Goal: Find specific page/section: Find specific page/section

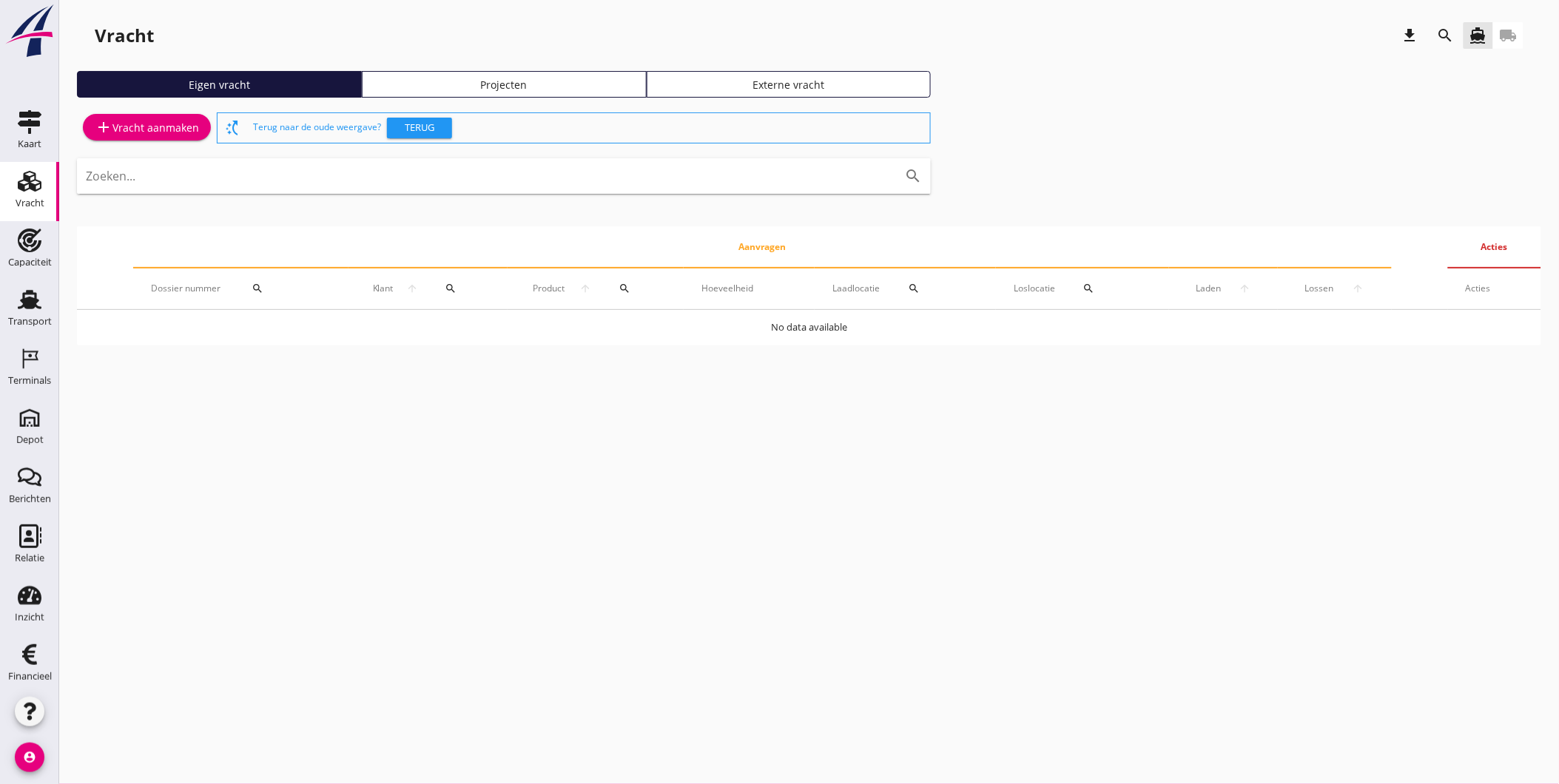
drag, startPoint x: 483, startPoint y: 77, endPoint x: 472, endPoint y: 96, distance: 22.0
click at [483, 77] on div "Projecten" at bounding box center [504, 85] width 271 height 16
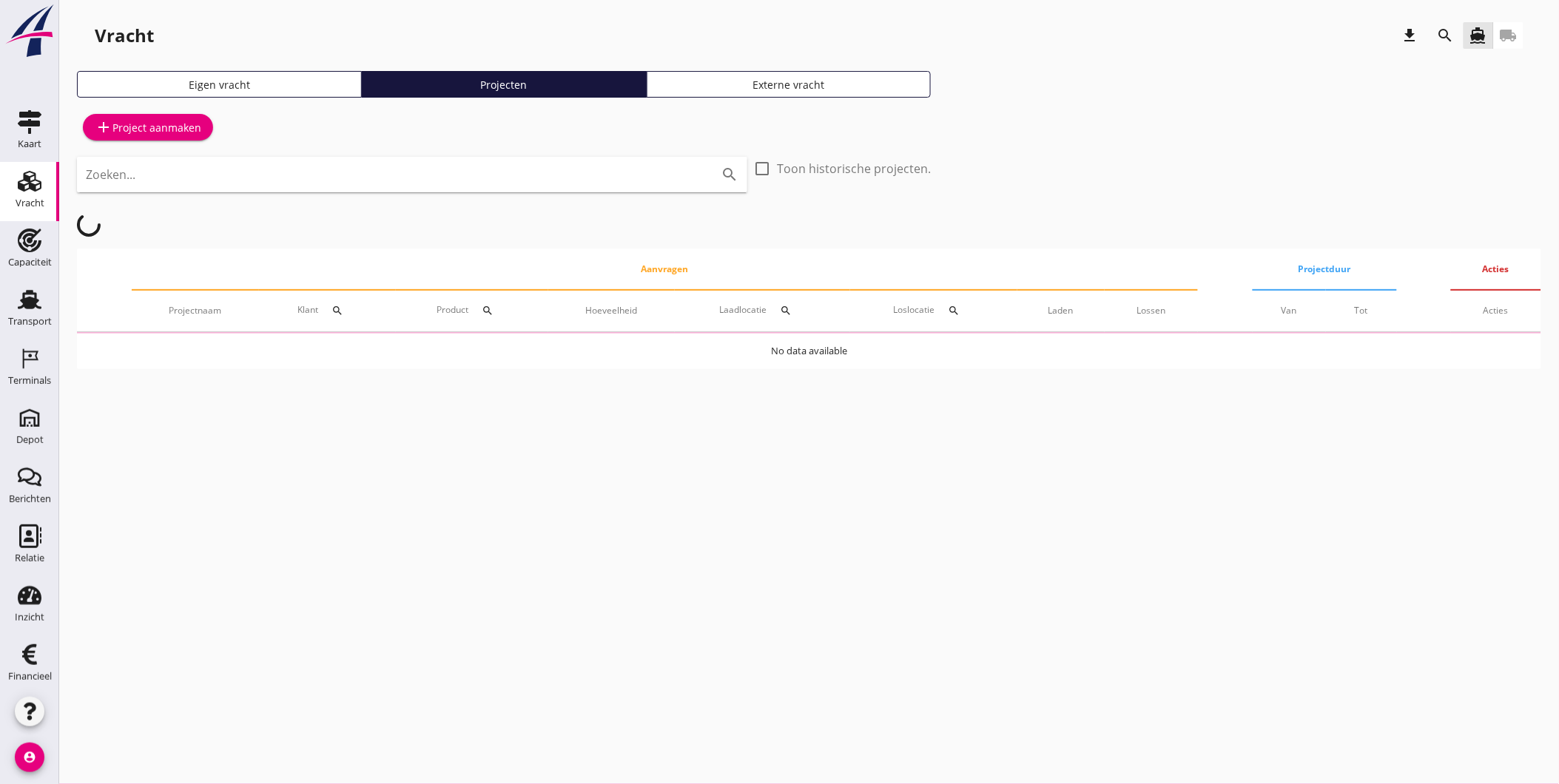
click at [299, 167] on input "Zoeken..." at bounding box center [392, 174] width 611 height 24
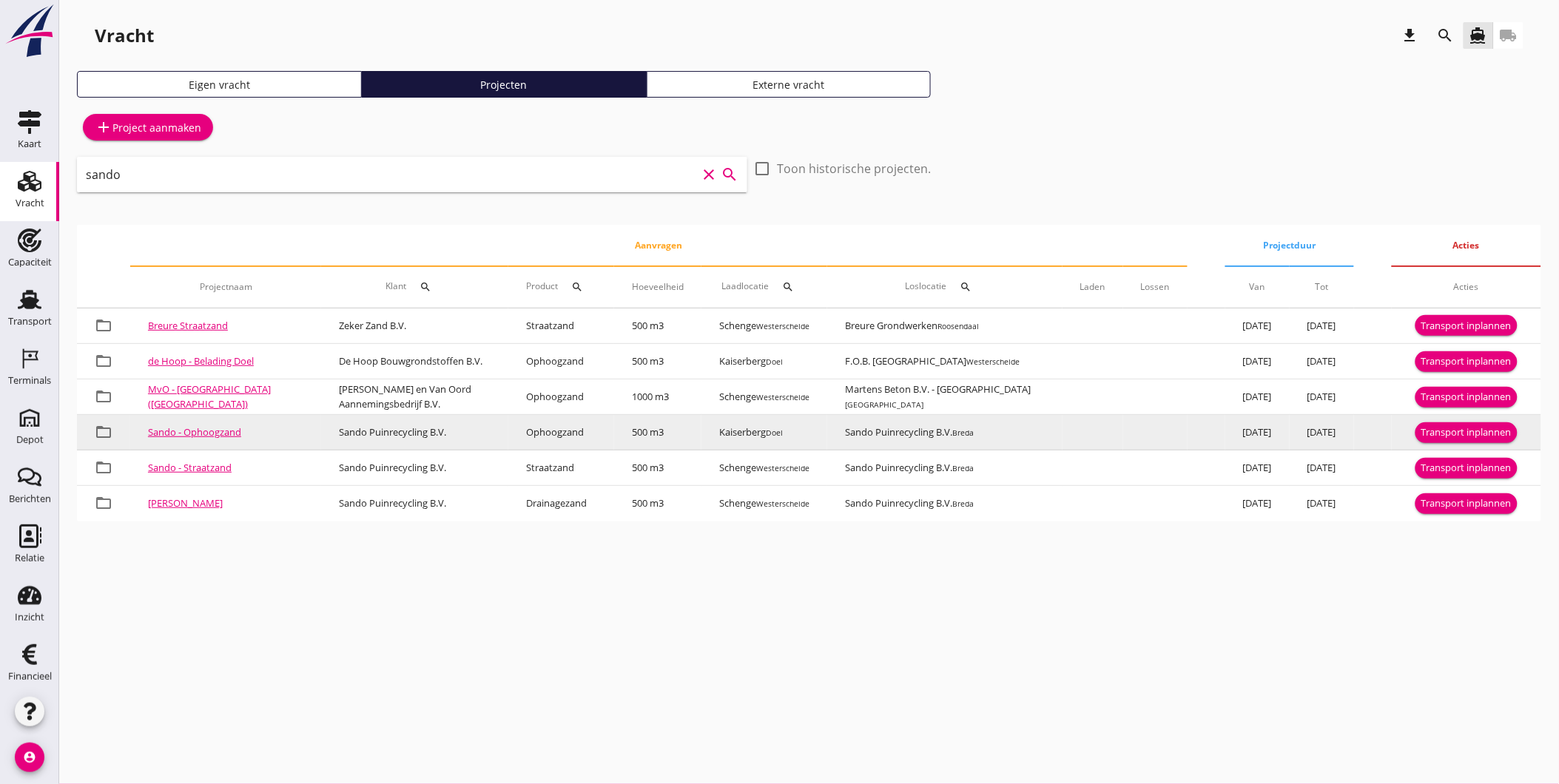
type input "sando"
click at [211, 434] on link "Sando - Ophoogzand" at bounding box center [195, 432] width 93 height 13
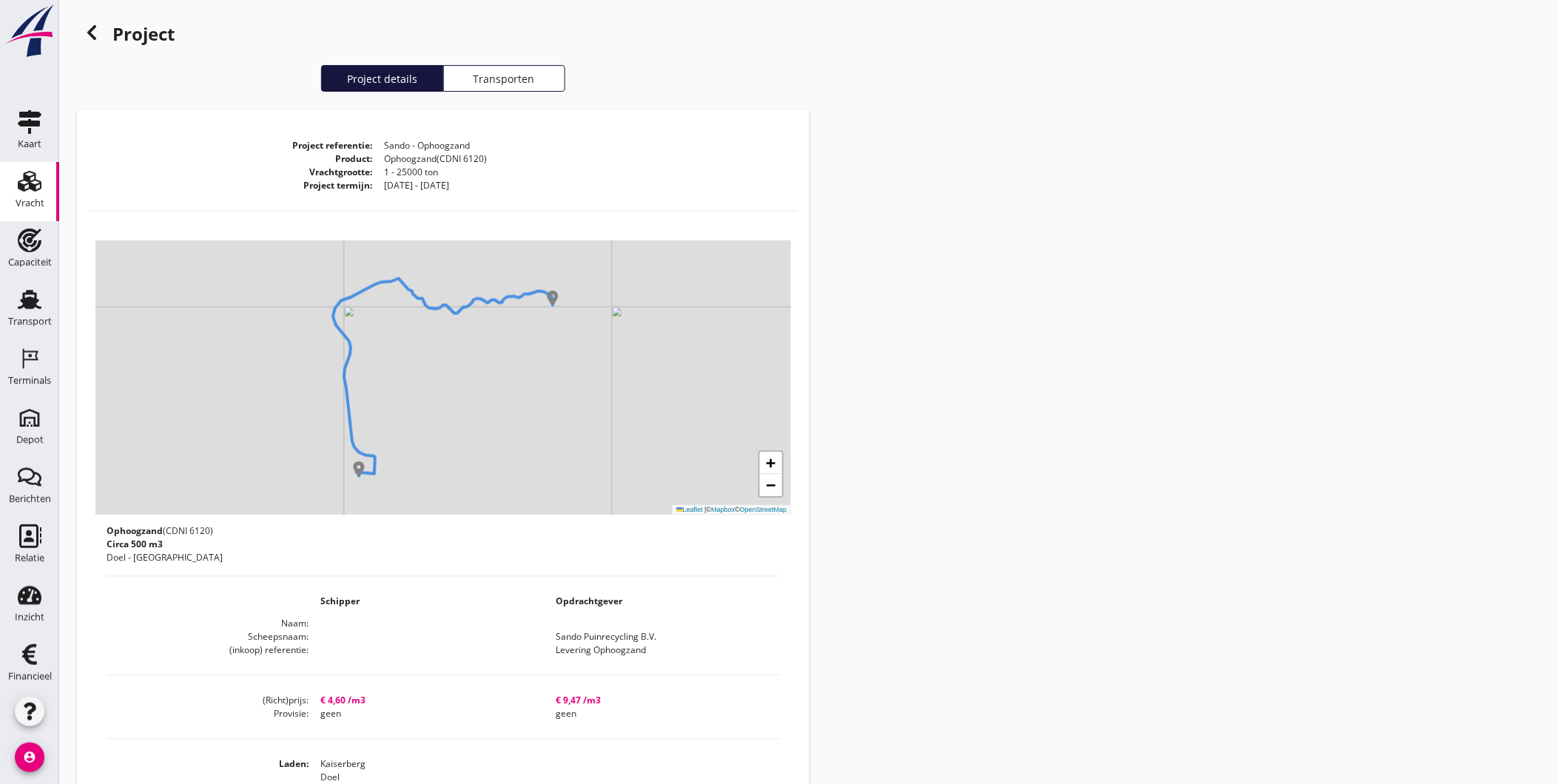
drag, startPoint x: 22, startPoint y: 191, endPoint x: 21, endPoint y: 200, distance: 9.1
click at [22, 191] on icon "Vracht" at bounding box center [30, 181] width 24 height 24
